Goal: Find specific page/section: Find specific page/section

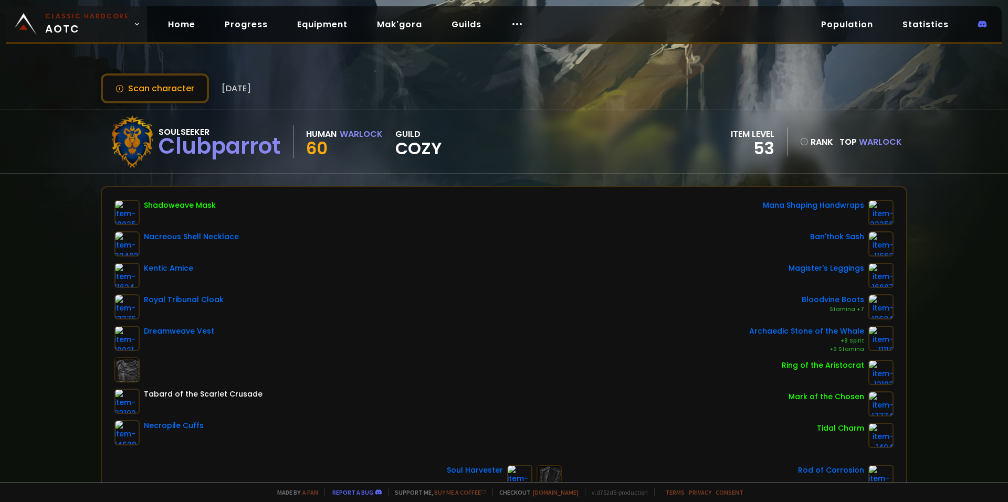
click at [94, 37] on body "Classic Hardcore AOTC Home Progress Equipment Mak'gora Guilds Population Statis…" at bounding box center [504, 251] width 1008 height 502
click at [63, 12] on small "Classic Hardcore" at bounding box center [87, 16] width 84 height 9
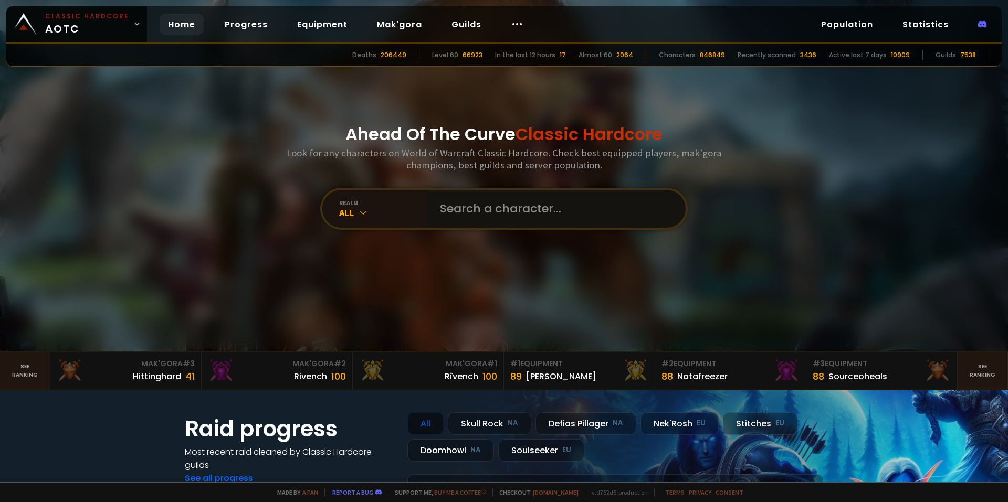
click at [493, 214] on input "text" at bounding box center [552, 209] width 239 height 38
type input "frostler"
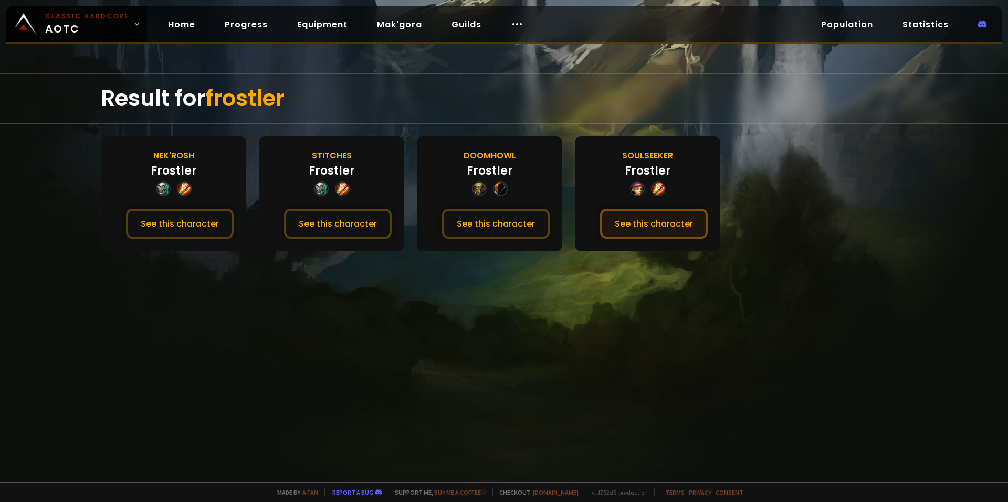
click at [689, 225] on button "See this character" at bounding box center [654, 224] width 108 height 30
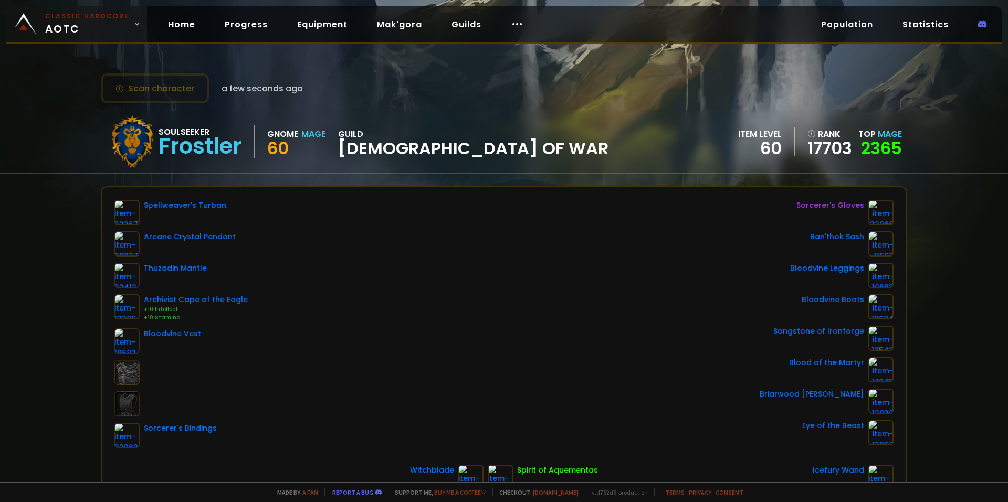
click at [91, 34] on span "Classic Hardcore AOTC" at bounding box center [87, 24] width 84 height 25
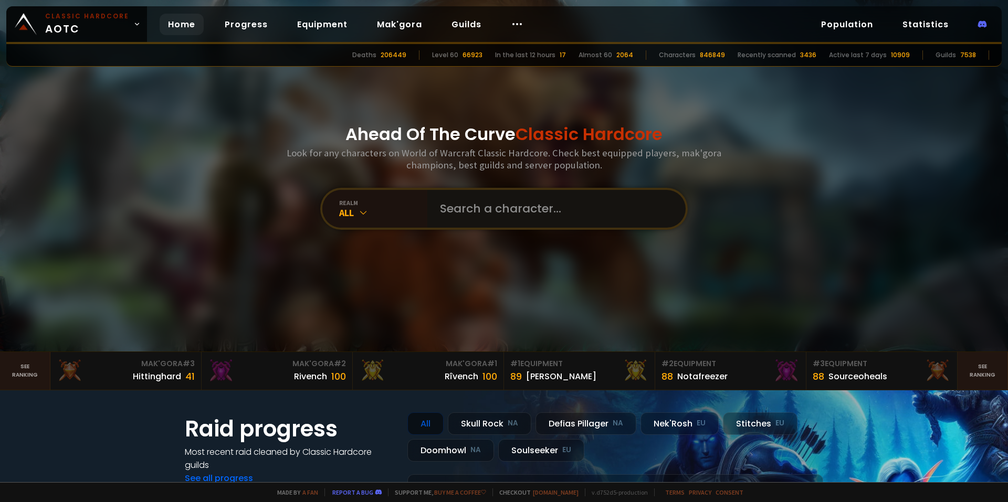
click at [480, 210] on input "text" at bounding box center [552, 209] width 239 height 38
paste input "ö"
type input "Demön"
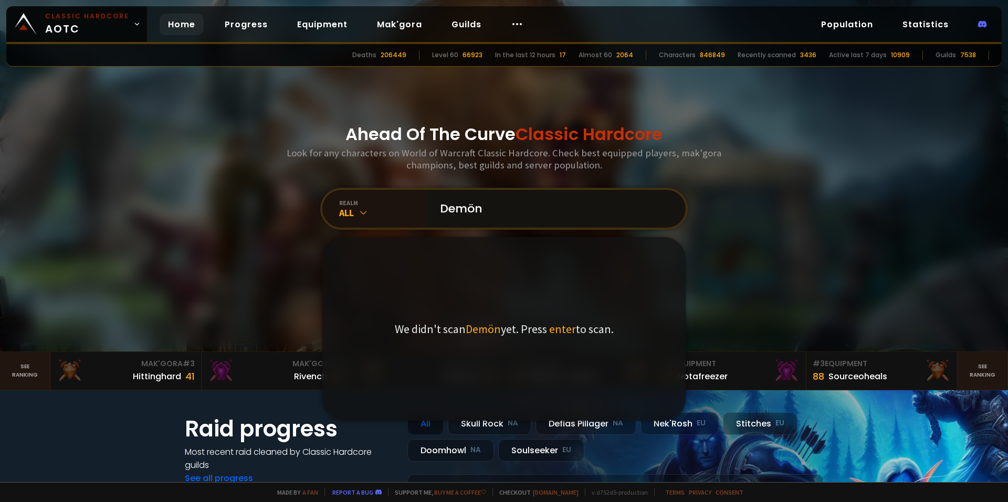
click at [503, 213] on input "Demön" at bounding box center [552, 209] width 239 height 38
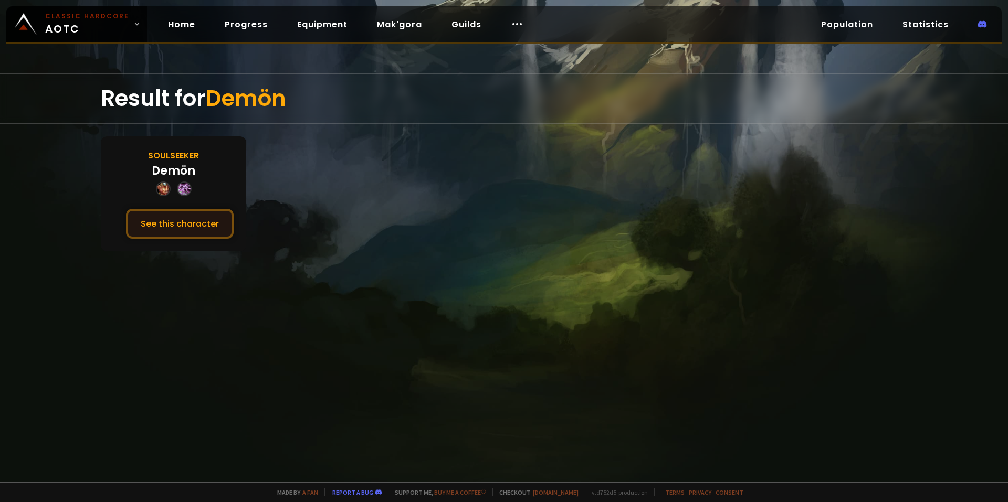
click at [181, 219] on button "See this character" at bounding box center [180, 224] width 108 height 30
